Goal: Transaction & Acquisition: Book appointment/travel/reservation

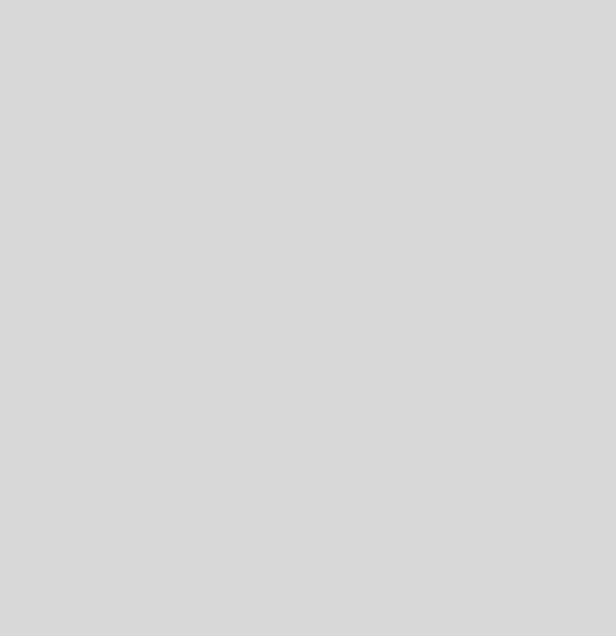
select select "es"
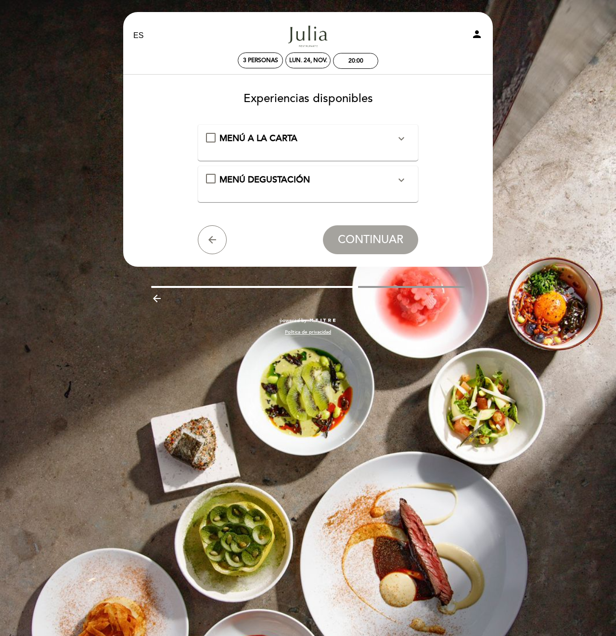
click at [402, 183] on icon "expand_more" at bounding box center [402, 180] width 12 height 12
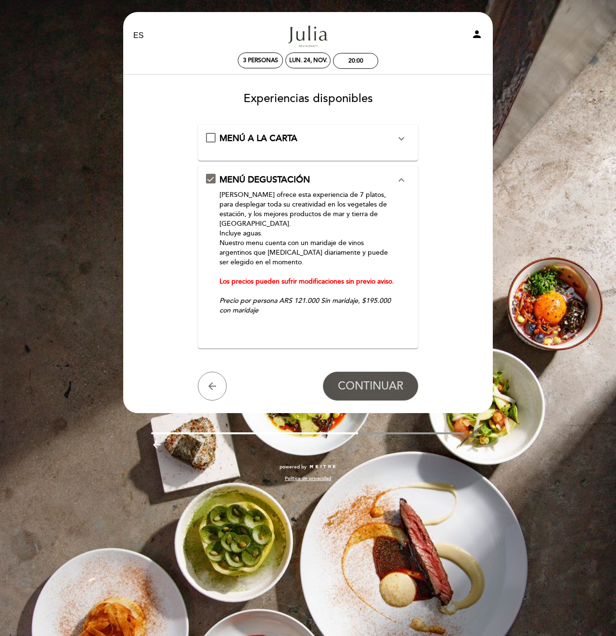
click at [373, 379] on span "CONTINUAR" at bounding box center [370, 385] width 65 height 13
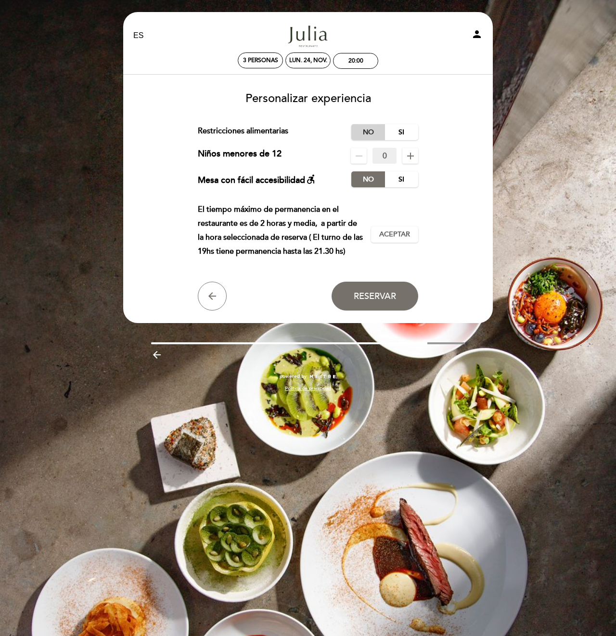
click at [365, 132] on label "No" at bounding box center [368, 132] width 34 height 16
click at [406, 235] on span "Aceptar" at bounding box center [394, 235] width 31 height 10
click at [396, 298] on span "Reservar" at bounding box center [375, 296] width 42 height 11
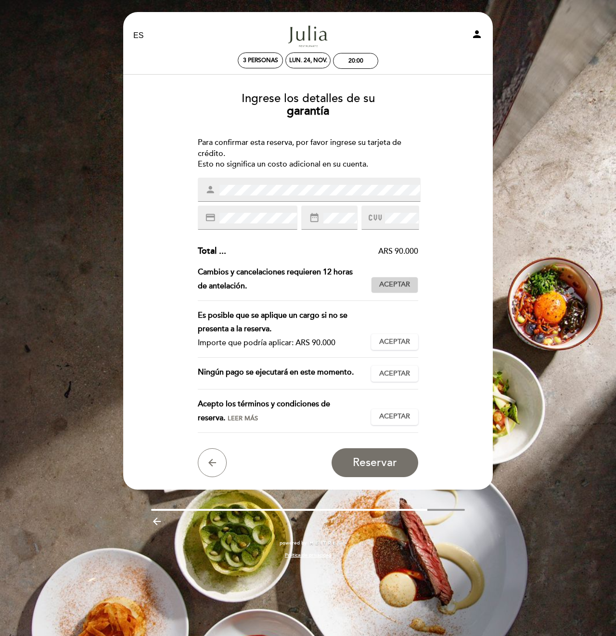
click at [394, 283] on span "Aceptar" at bounding box center [394, 285] width 31 height 10
click at [397, 341] on span "Aceptar" at bounding box center [394, 342] width 31 height 10
click at [402, 377] on span "Aceptar" at bounding box center [394, 374] width 31 height 10
click at [403, 415] on span "Aceptar" at bounding box center [394, 417] width 31 height 10
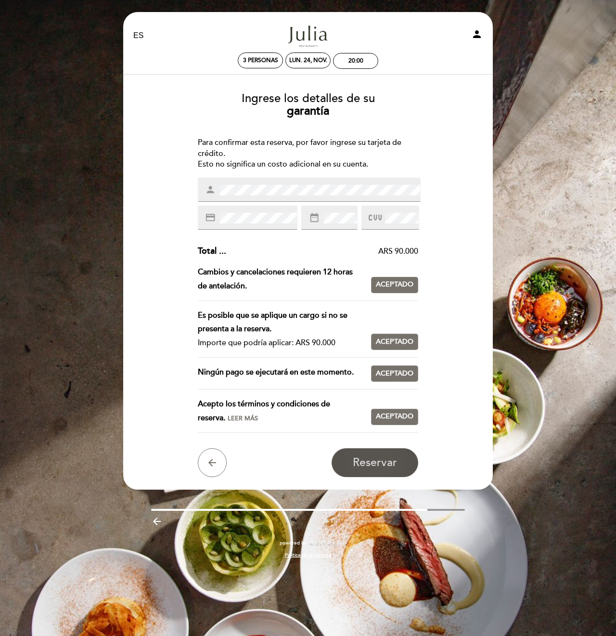
click at [391, 461] on span "Reservar" at bounding box center [375, 462] width 44 height 13
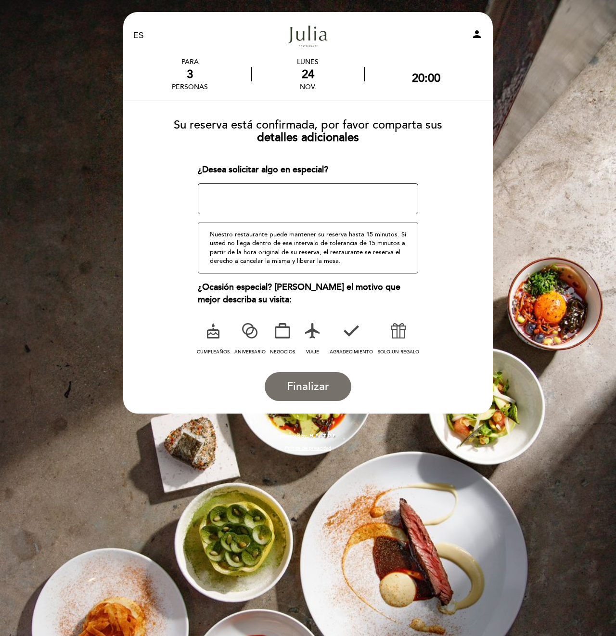
click at [400, 331] on icon at bounding box center [398, 330] width 25 height 25
click at [333, 381] on button "Finalizar" at bounding box center [308, 386] width 87 height 29
